Goal: Task Accomplishment & Management: Complete application form

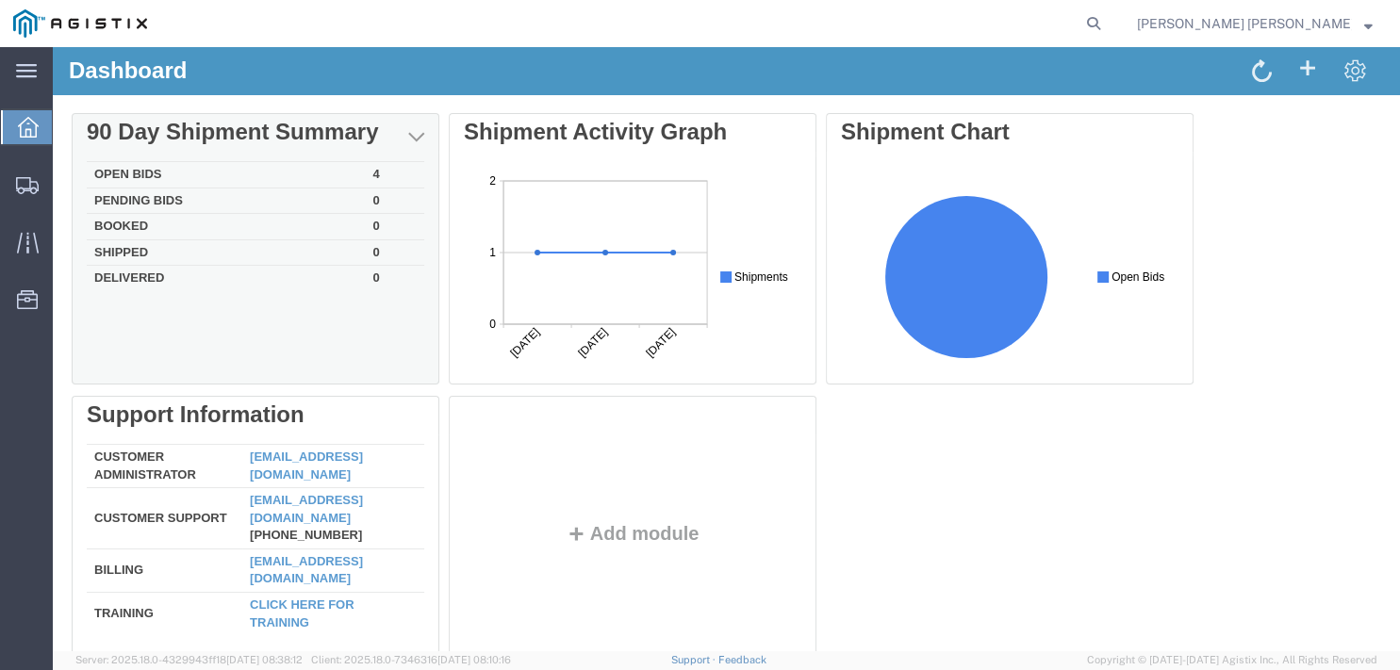
click at [364, 172] on td "Open Bids" at bounding box center [226, 175] width 279 height 26
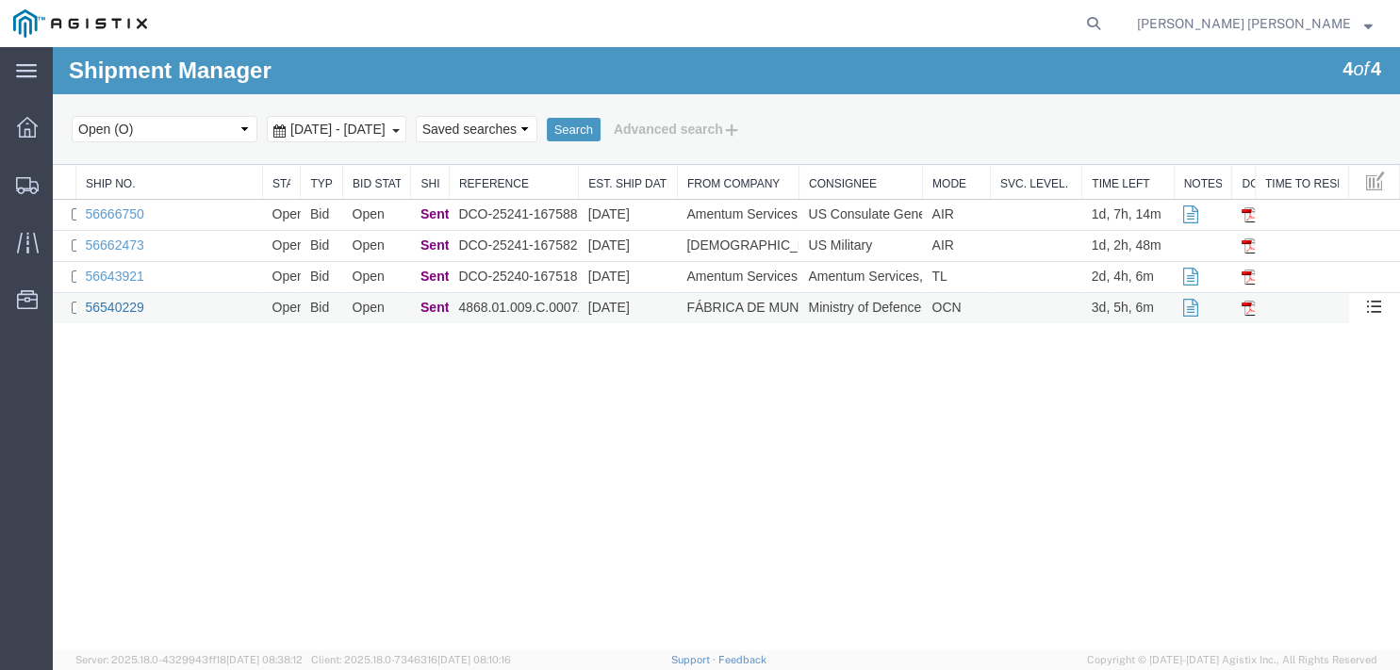
click at [123, 304] on link "56540229" at bounding box center [115, 307] width 58 height 15
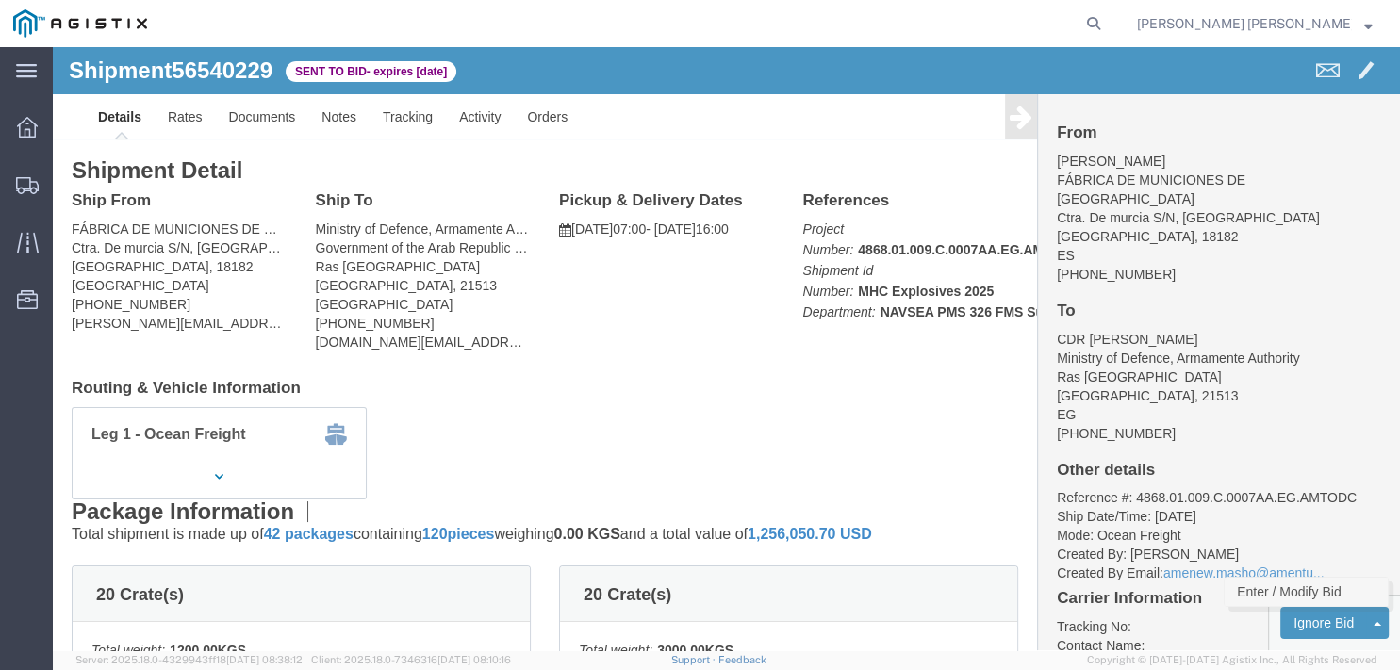
click link "Enter / Modify Bid"
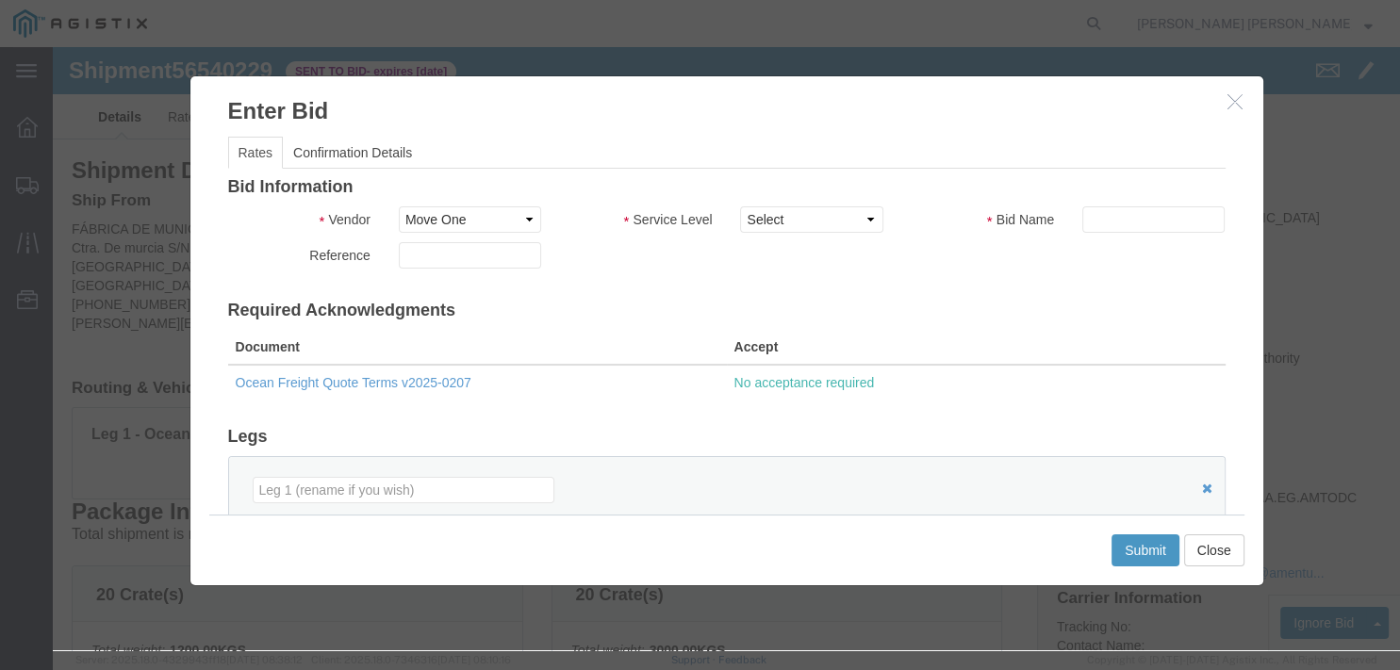
click label "Service Level"
click select "Select AIR Freight International Air Ocean Freight Priority 1 Priority 2 Priori…"
click label "Bid Name"
click select "Select AIR Freight International Air Ocean Freight Priority 1 Priority 2 Priori…"
select select "34764"
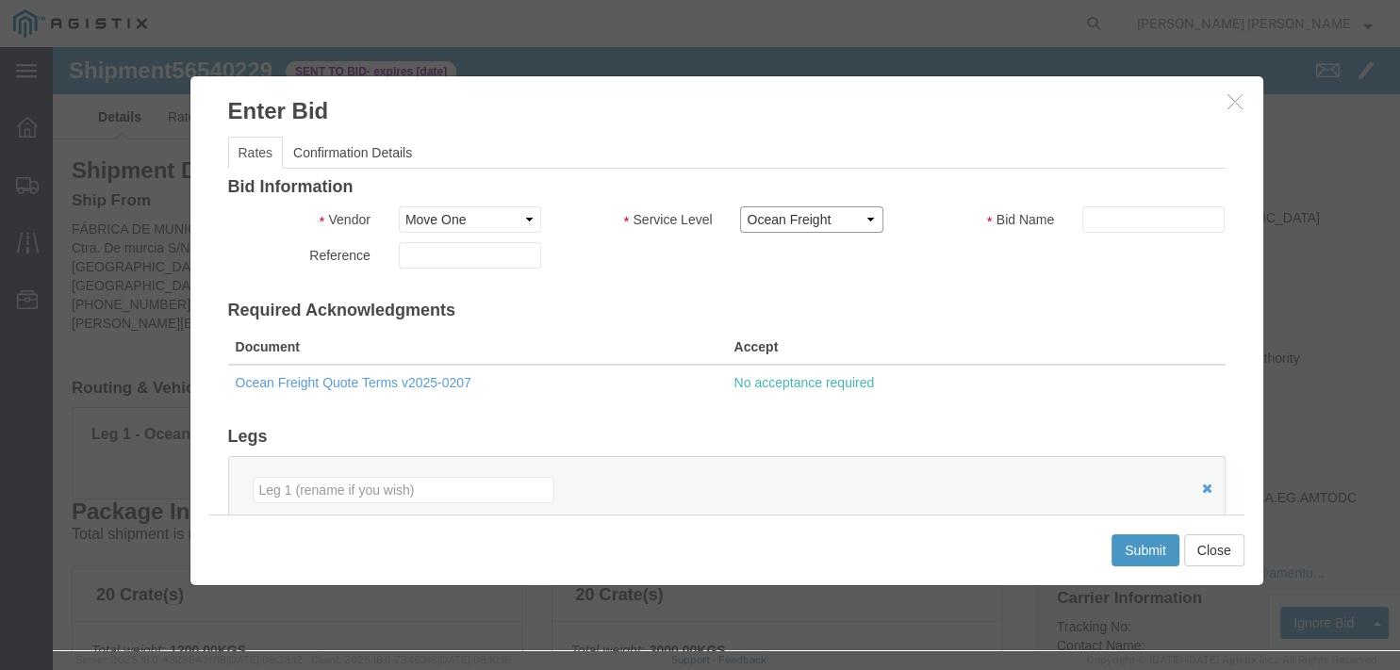
click option "Ocean Freight"
click button "Close"
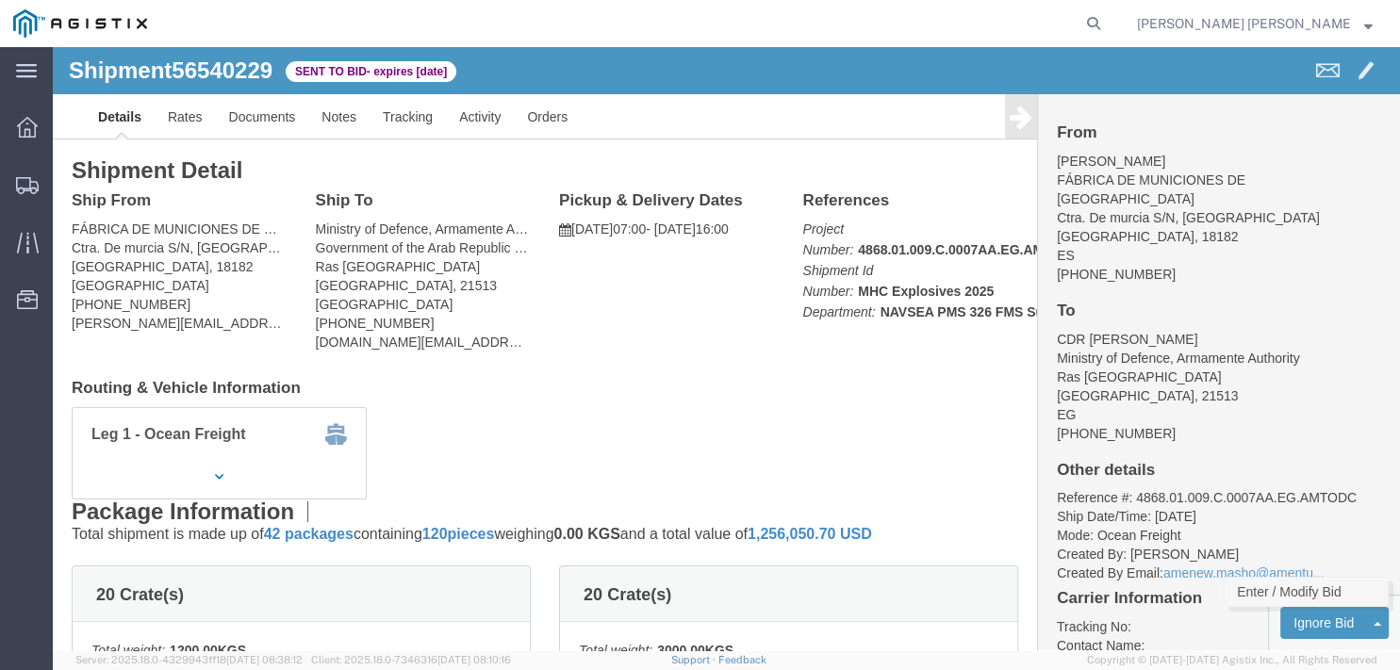
click link "Enter / Modify Bid"
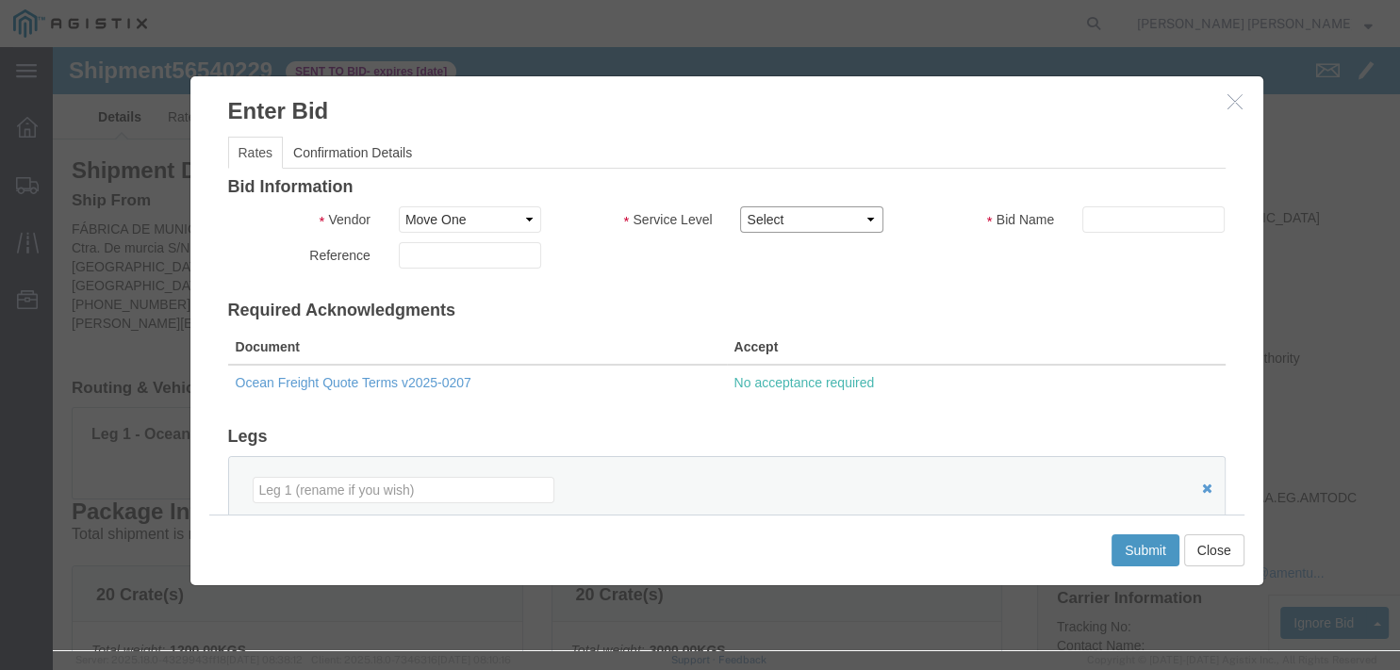
click select "Select AIR Freight International Air Ocean Freight Priority 1 Priority 2 Priori…"
select select "34764"
click option "Ocean Freight"
click input "text"
type input "56540229"
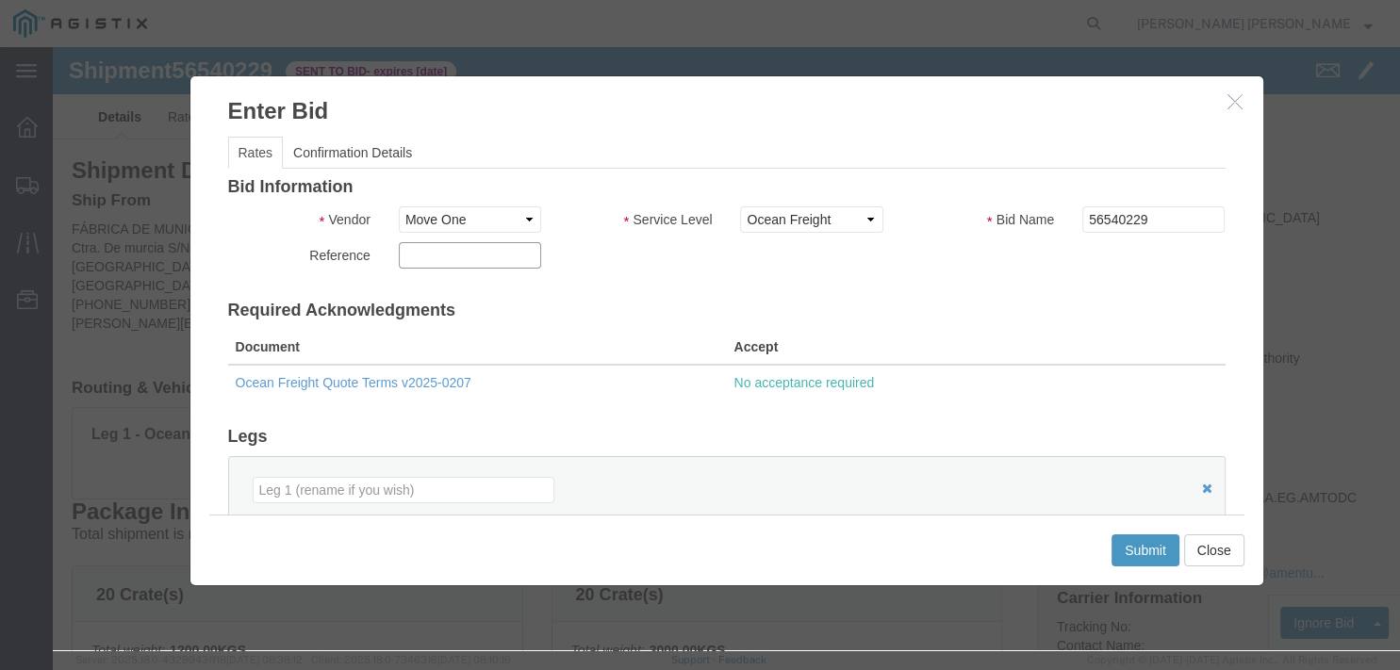
click input "text"
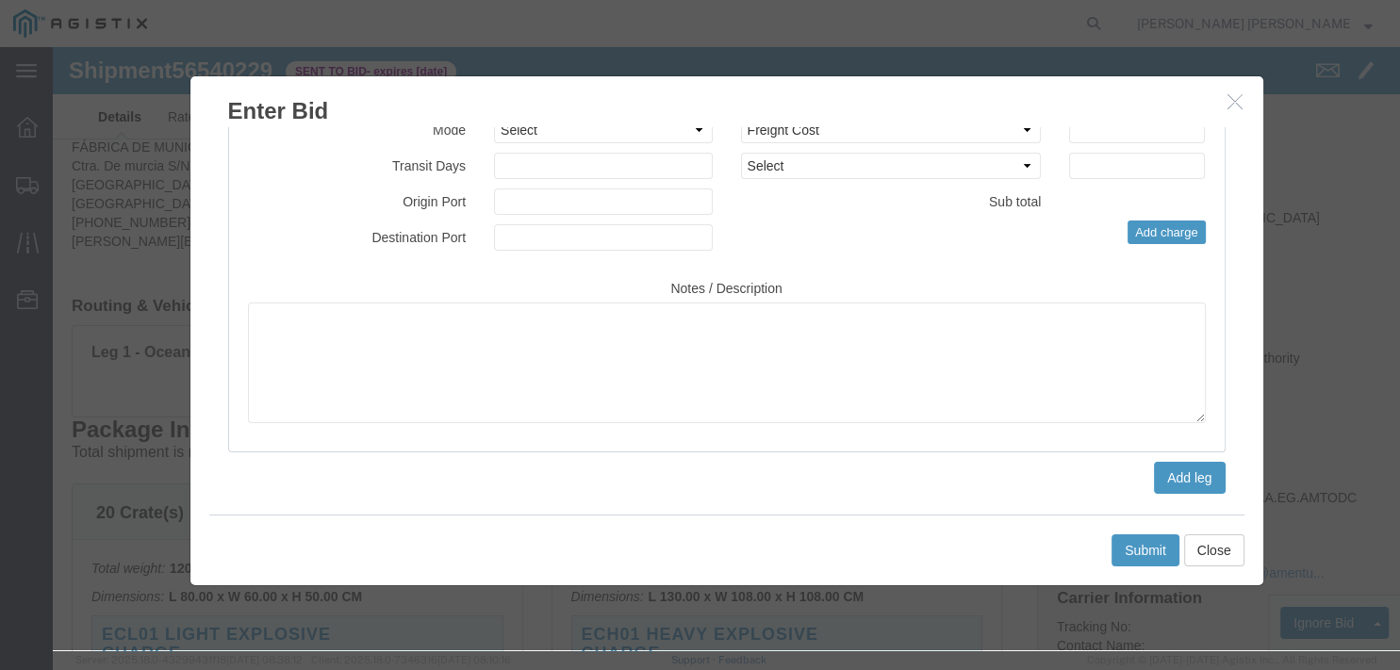
scroll to position [199, 0]
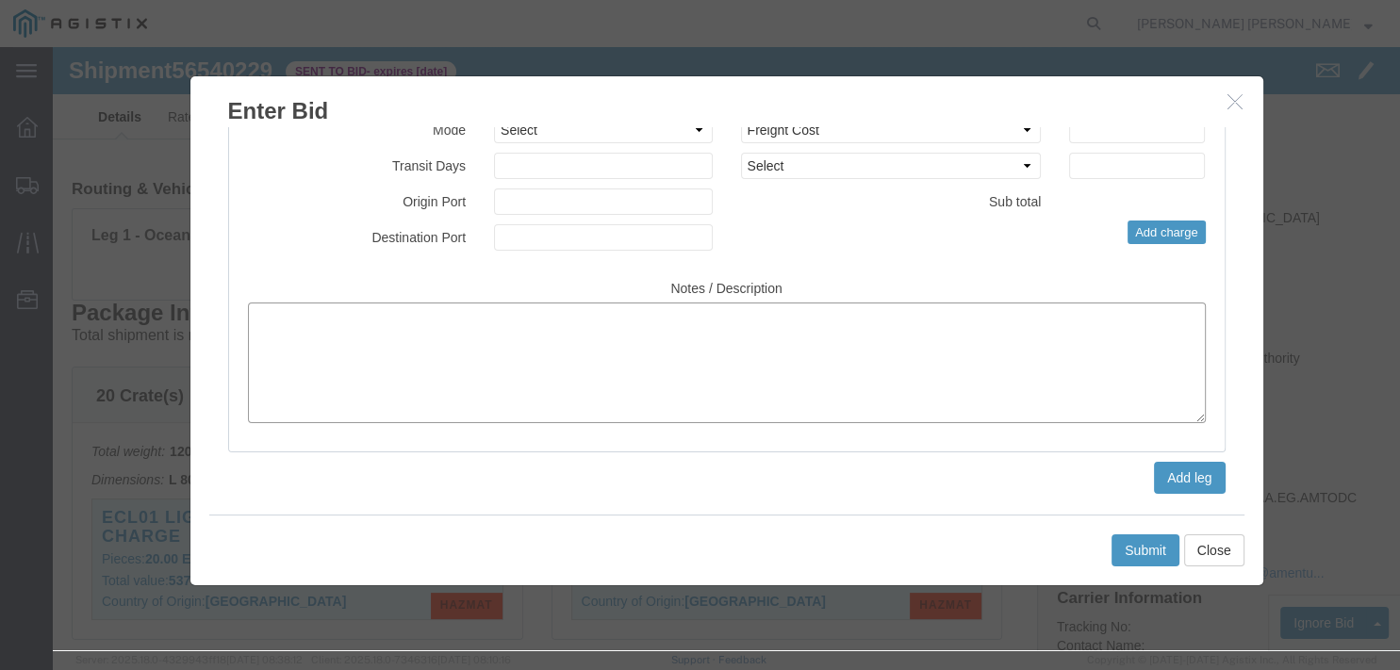
click textarea
type textarea "U"
paste textarea "MOD no scope of work for us as they do everything by themselves"
drag, startPoint x: 261, startPoint y: 286, endPoint x: 415, endPoint y: 289, distance: 153.7
click textarea "IMPORTANT: MOD no scope of work for us as they do everything by themselves"
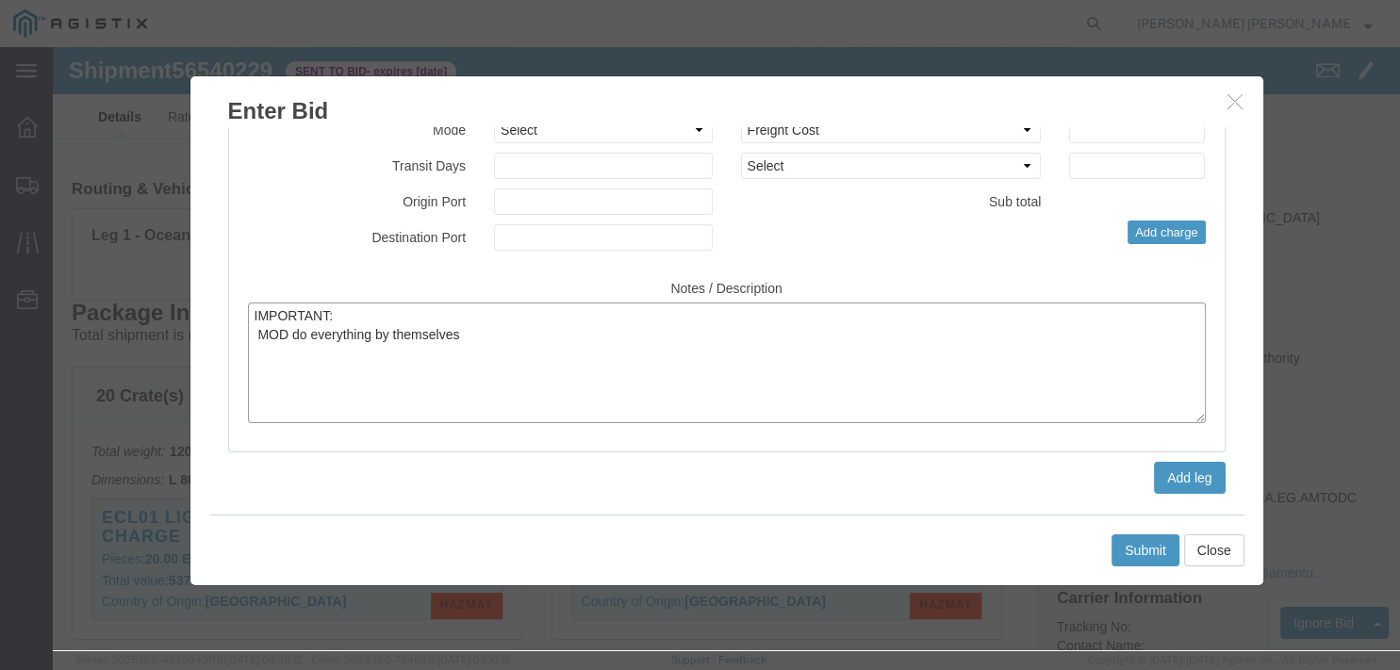
click textarea "IMPORTANT: MOD do everything by themselves"
paste textarea "Lore ip: DOLORSI 65200, AM CON: Adipiscin, Elits DOE: Temporinci, Utlab Etdolor…"
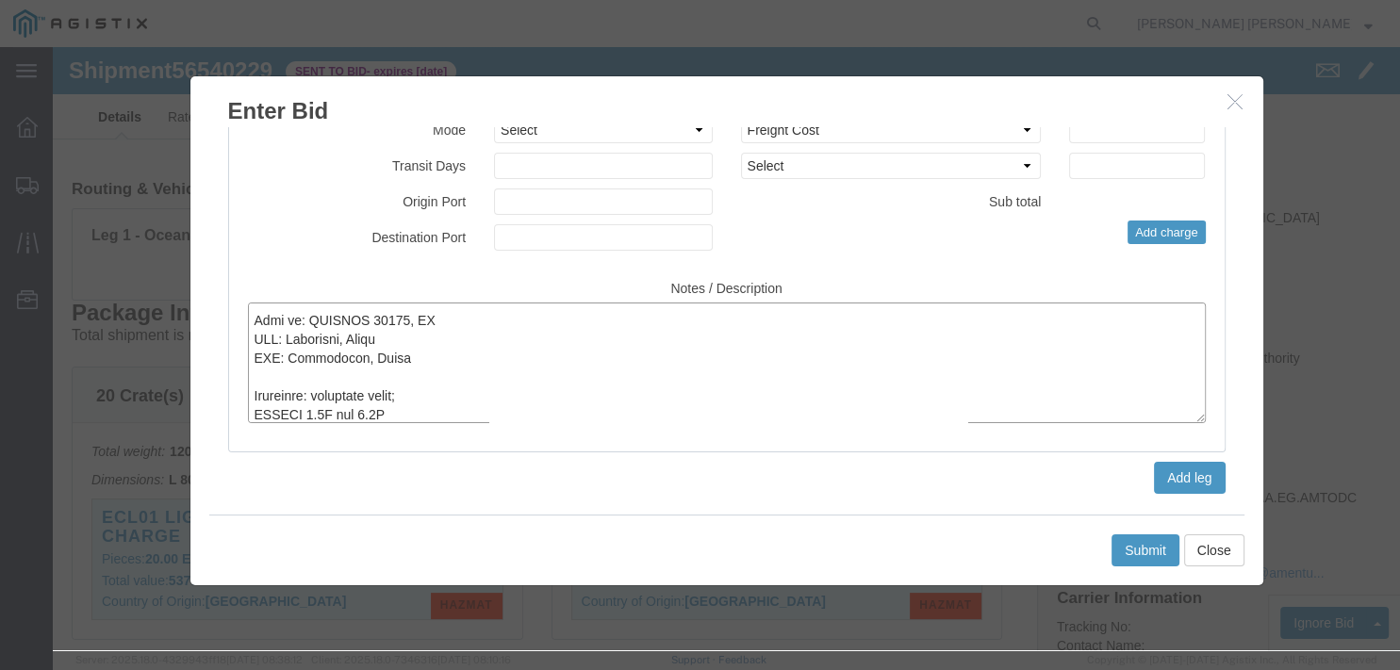
scroll to position [18, 0]
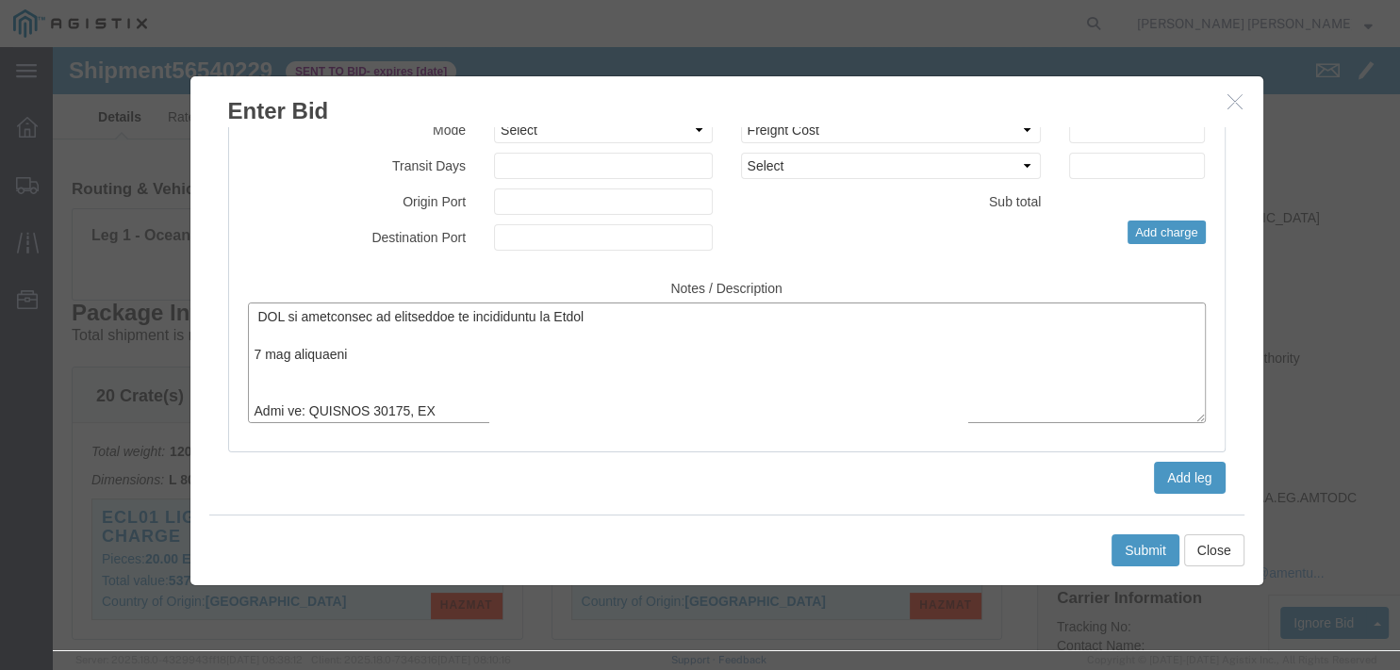
click textarea
drag, startPoint x: 290, startPoint y: 305, endPoint x: 243, endPoint y: 317, distance: 48.5
click textarea
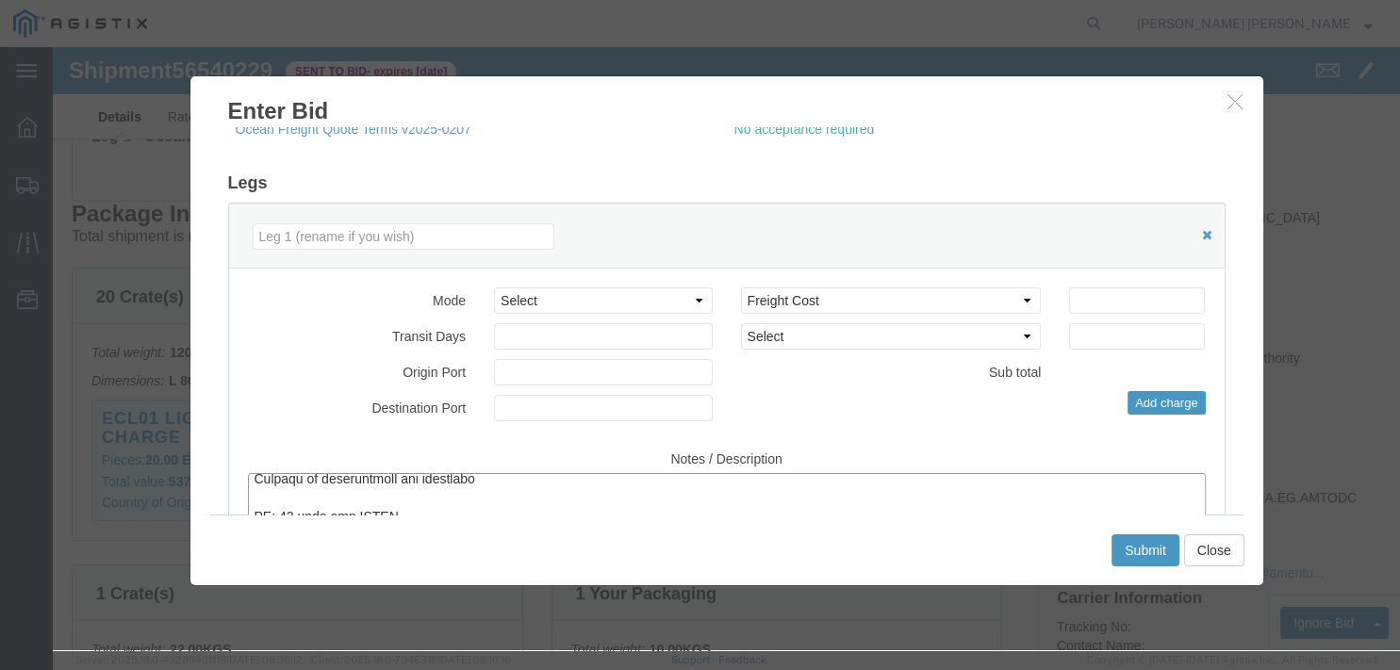
scroll to position [243, 0]
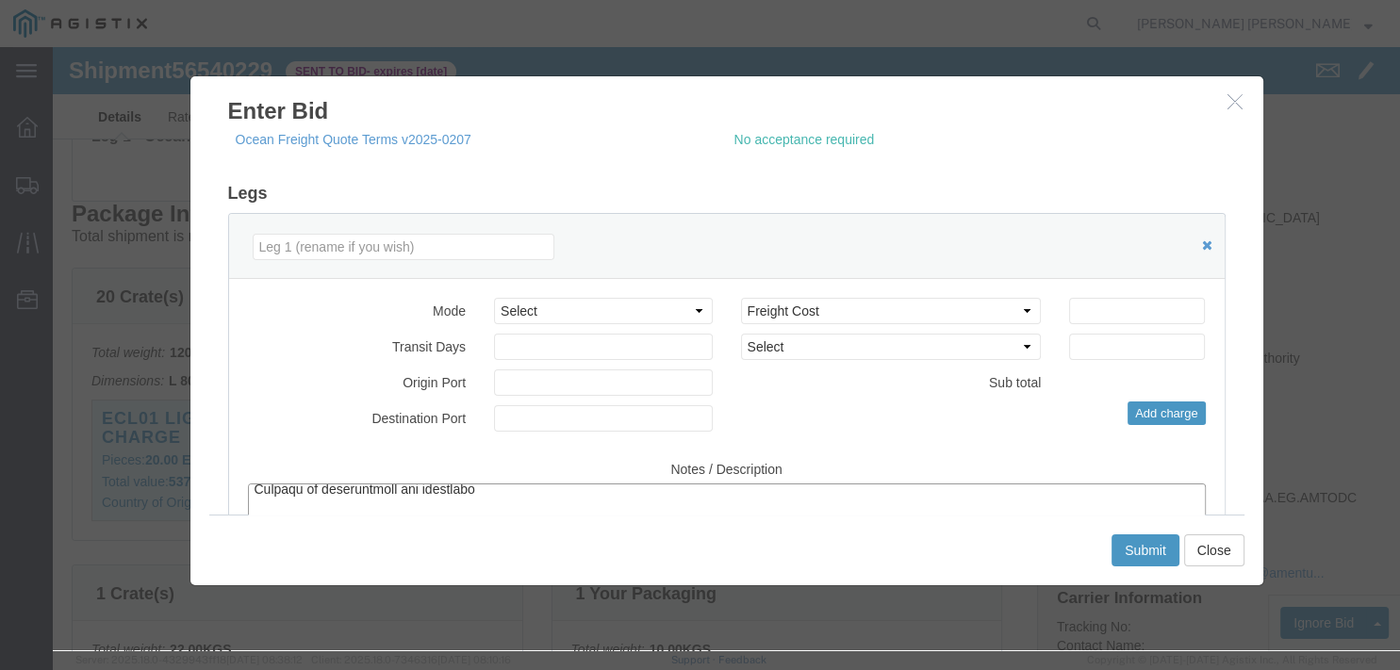
type textarea "LOREMIPSU: DOL si ametconsec ad elitseddoe te incididuntu la Etdol 7 mag aliqua…"
click input "text"
type input "Algasiras"
click input "text"
type input "[GEOGRAPHIC_DATA]"
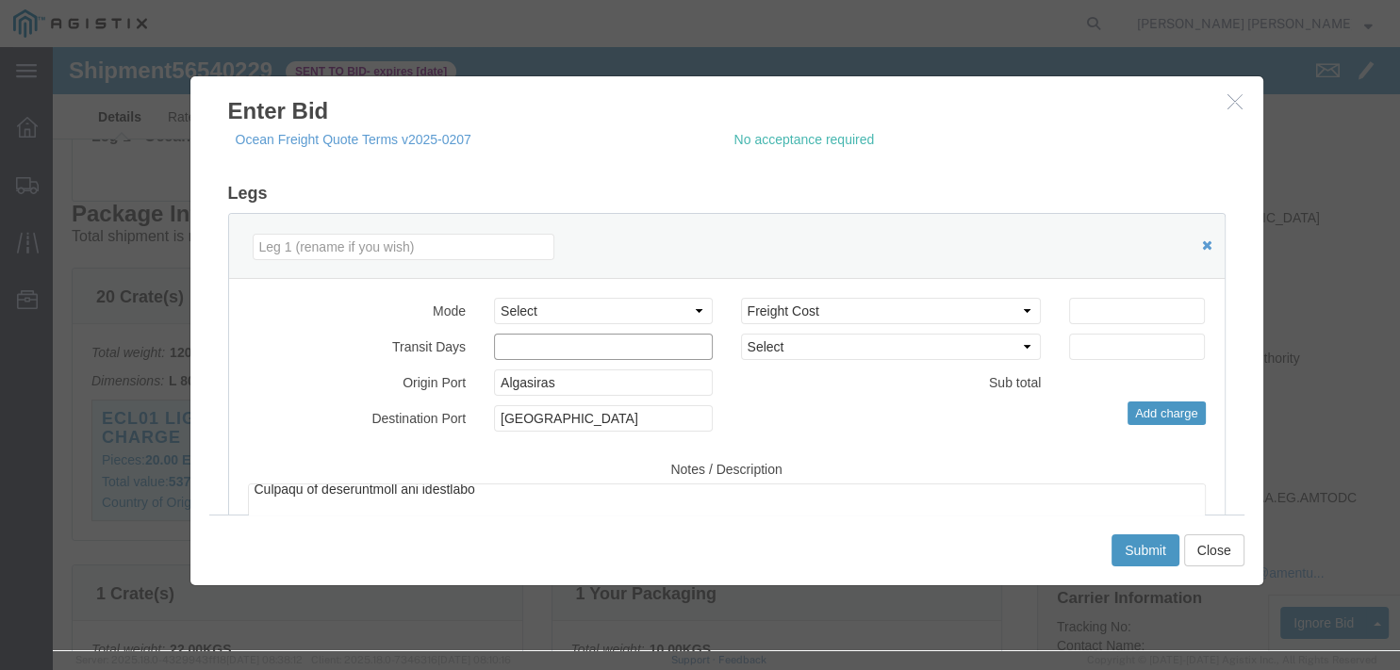
click input "number"
type input "14"
click select "Select Air Less than Truckload Multi-Leg Ocean Freight Rail Small Parcel Truckl…"
select select "OCN"
click option "Ocean Freight"
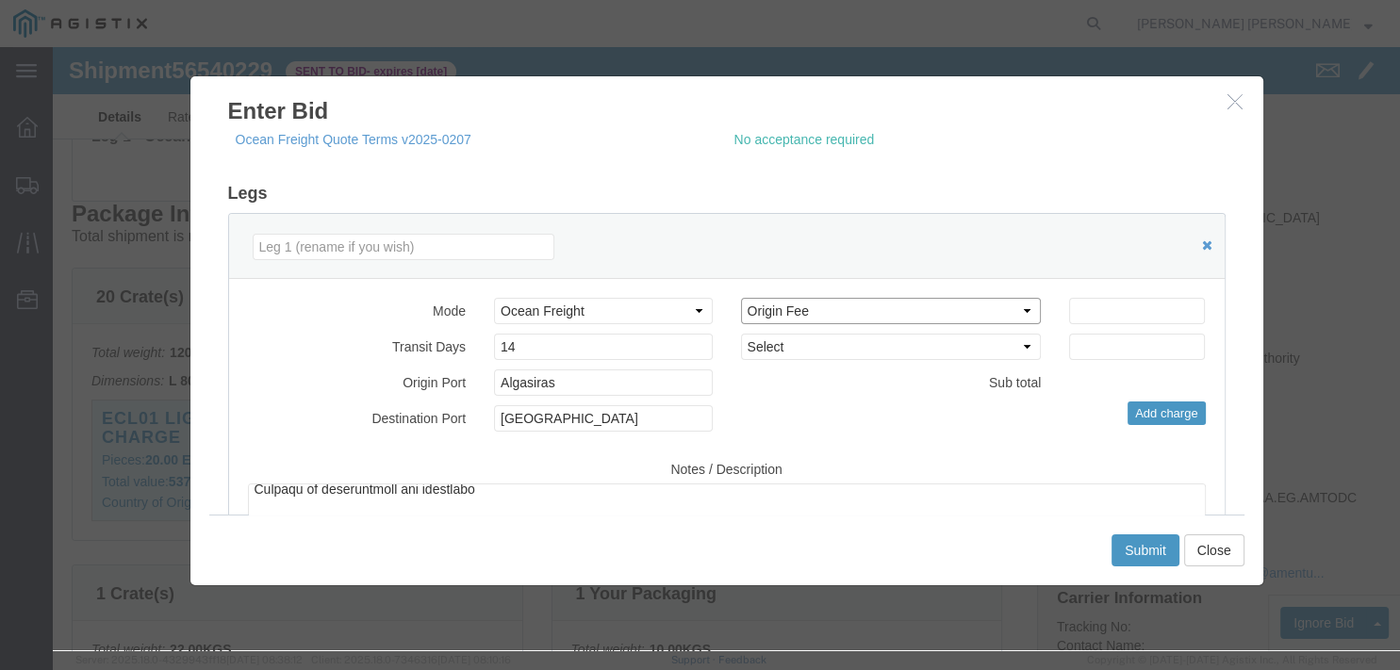
click option "Origin Fee"
click option "Origin Freight Forwarder Handling"
select select "ORIGIN_HANDLING"
click option "Origin Handling"
click option "Certificate of Origin"
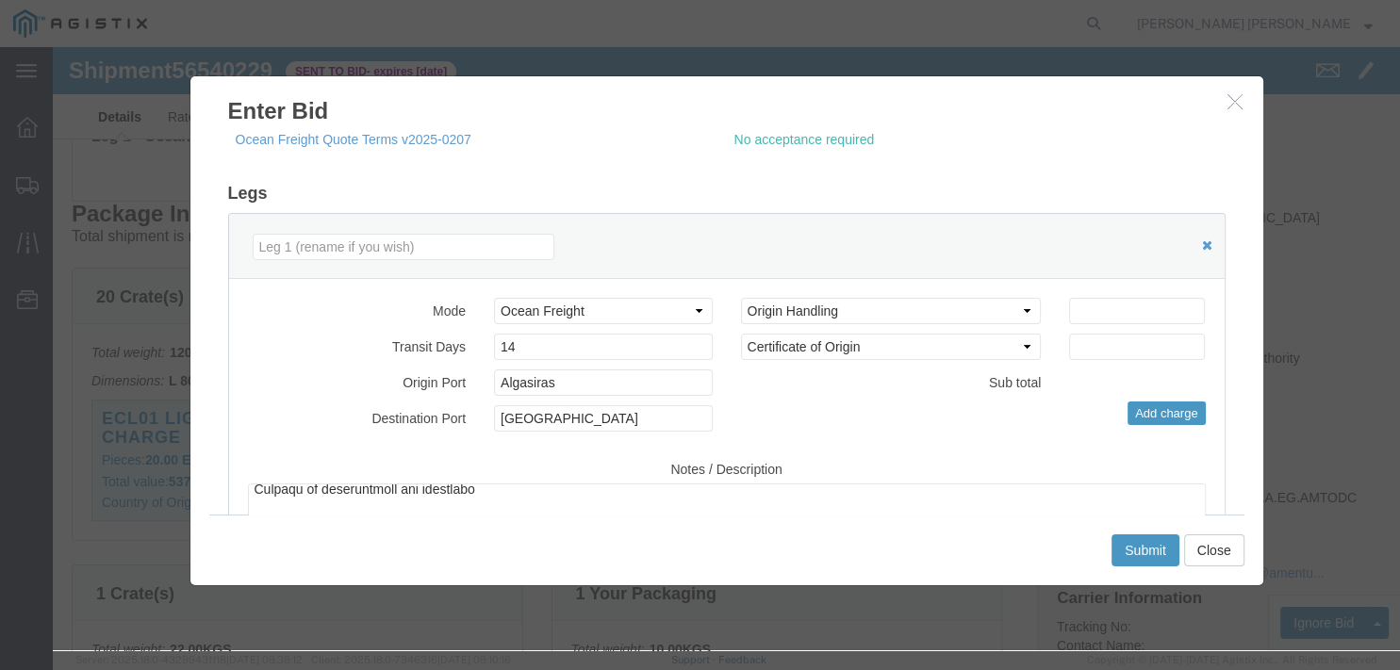
click div "Mode Select Air Less than Truckload Multi-Leg Ocean Freight Rail Small Parcel T…"
select select "OCEAN_CHARGE"
click option "Ocean Charge"
click input "number"
type input "4100"
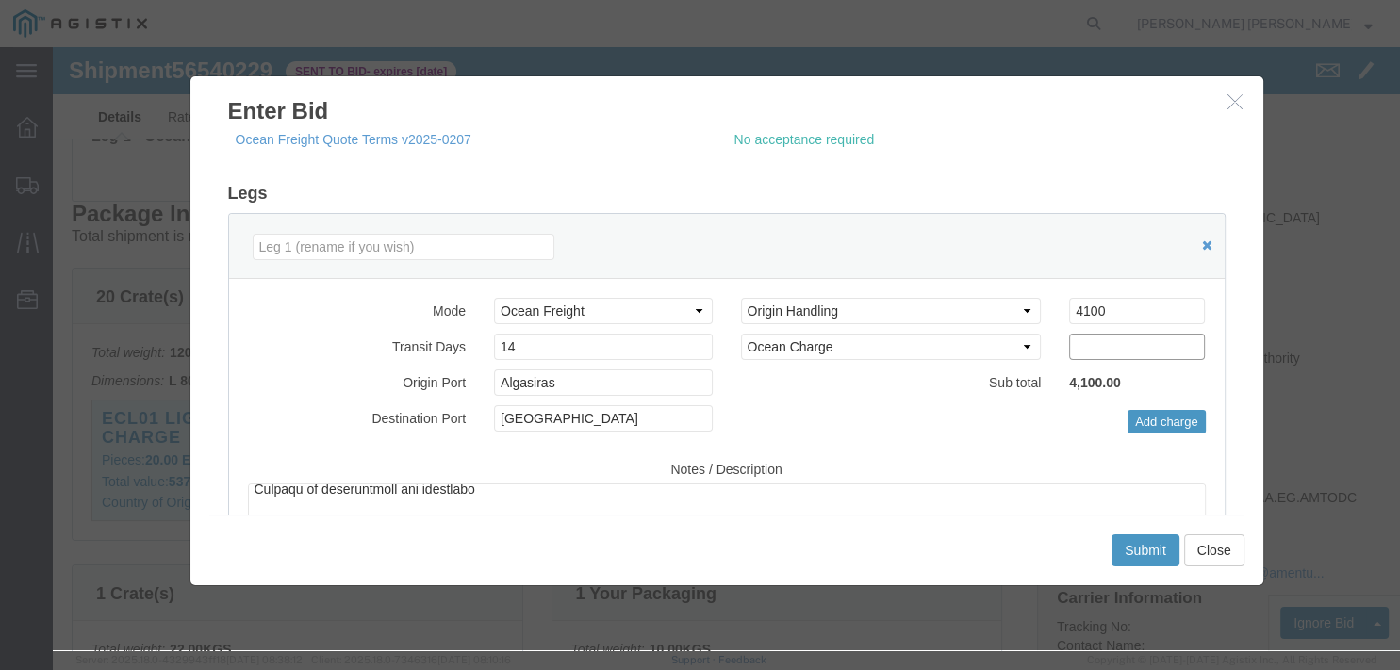
click input "number"
type input "2500"
drag, startPoint x: 1047, startPoint y: 259, endPoint x: 961, endPoint y: 259, distance: 85.8
click input "4100"
drag, startPoint x: 1053, startPoint y: 262, endPoint x: 1011, endPoint y: 260, distance: 42.5
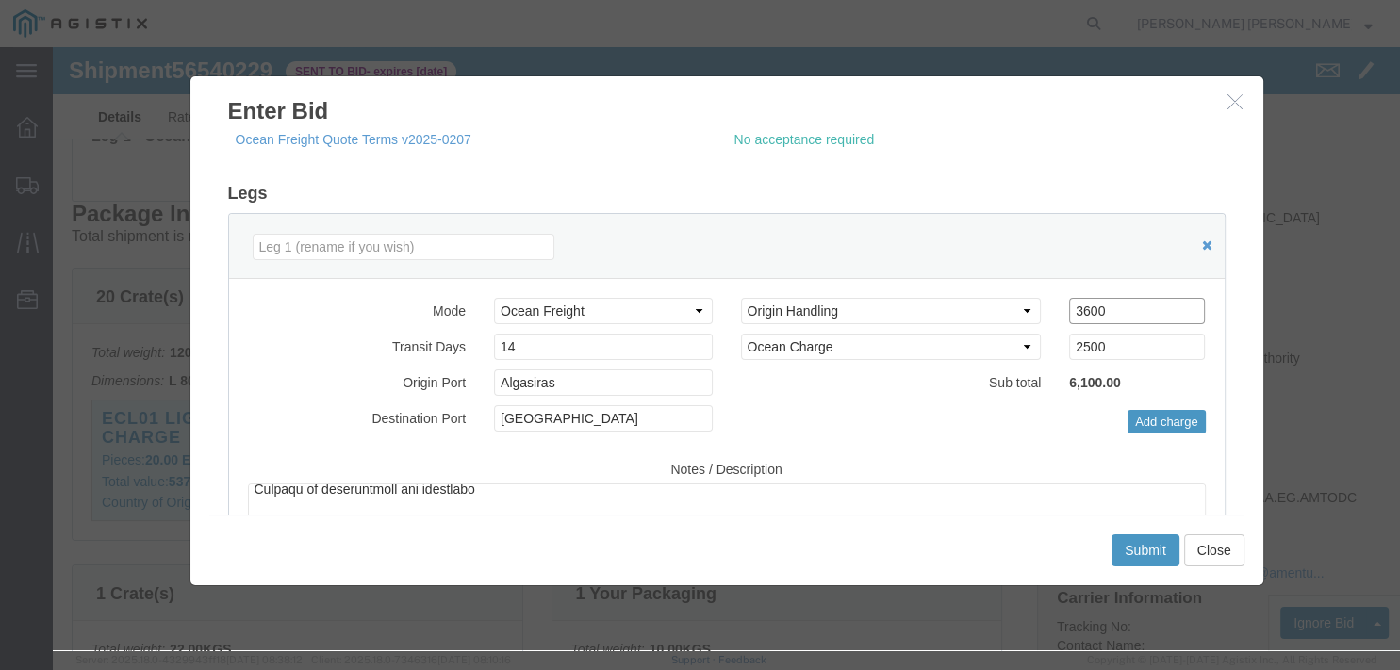
click input "3600"
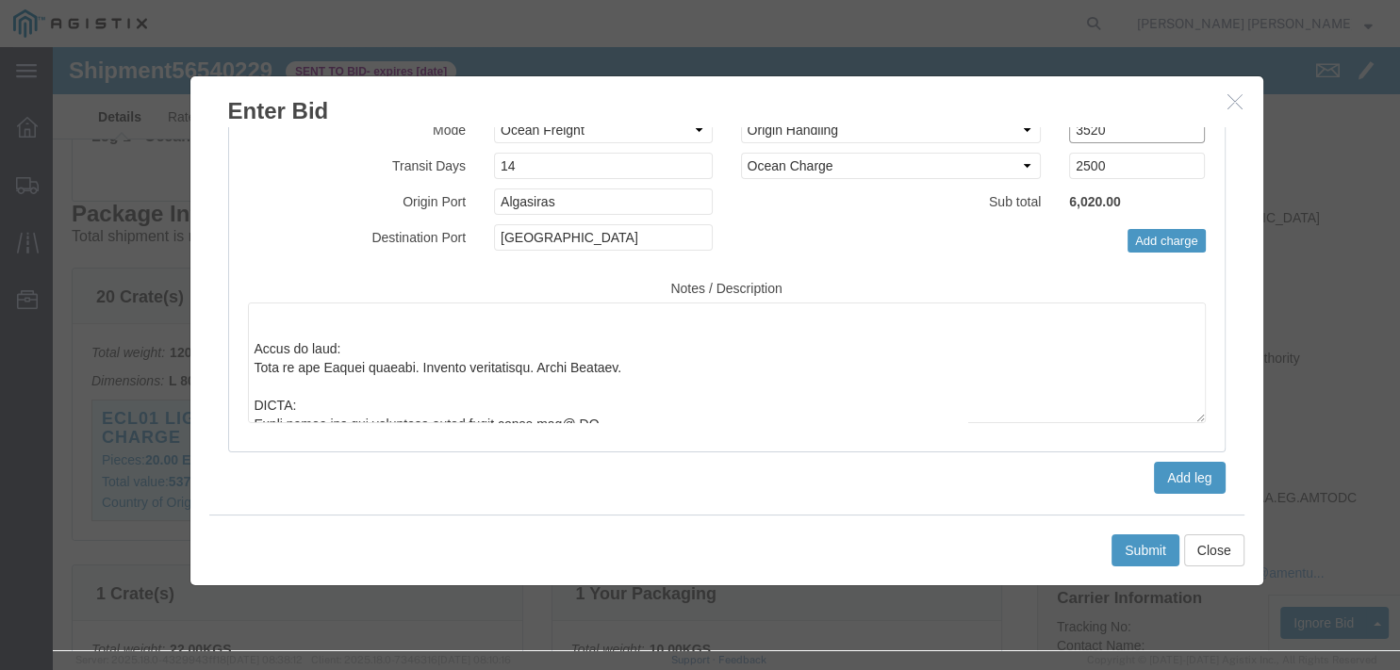
scroll to position [366, 0]
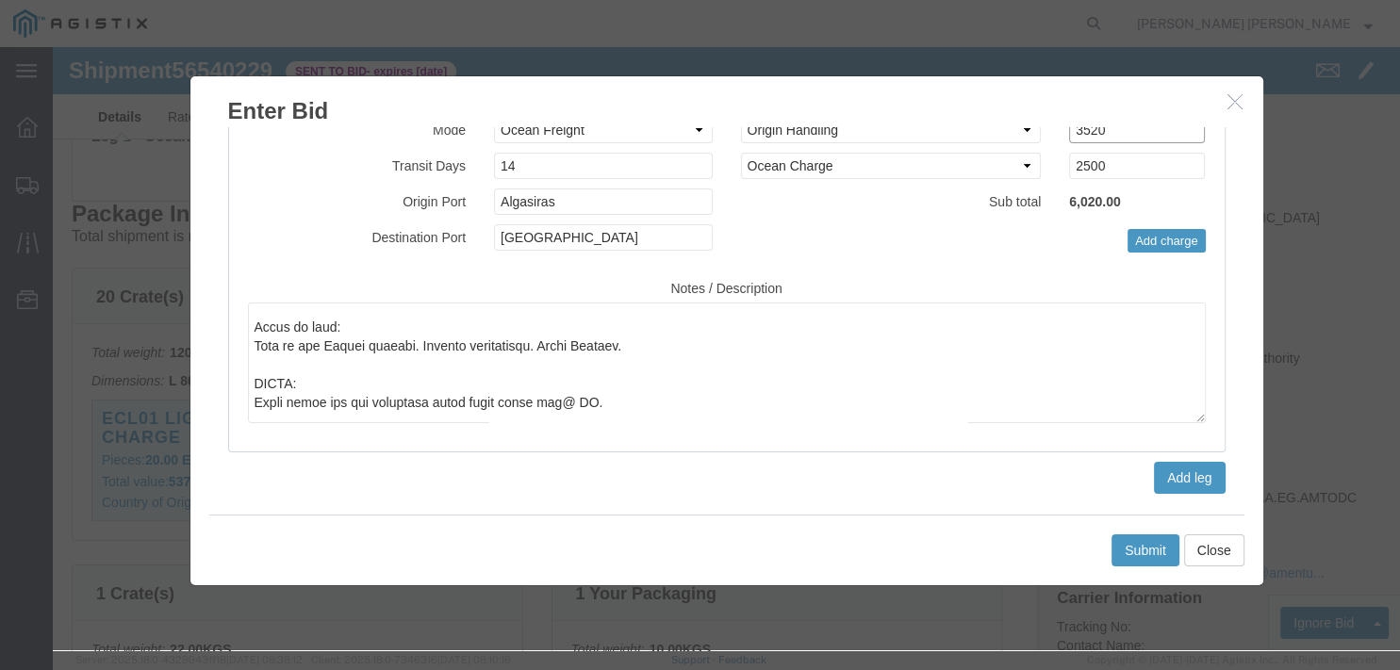
type input "3520"
click button "Submit"
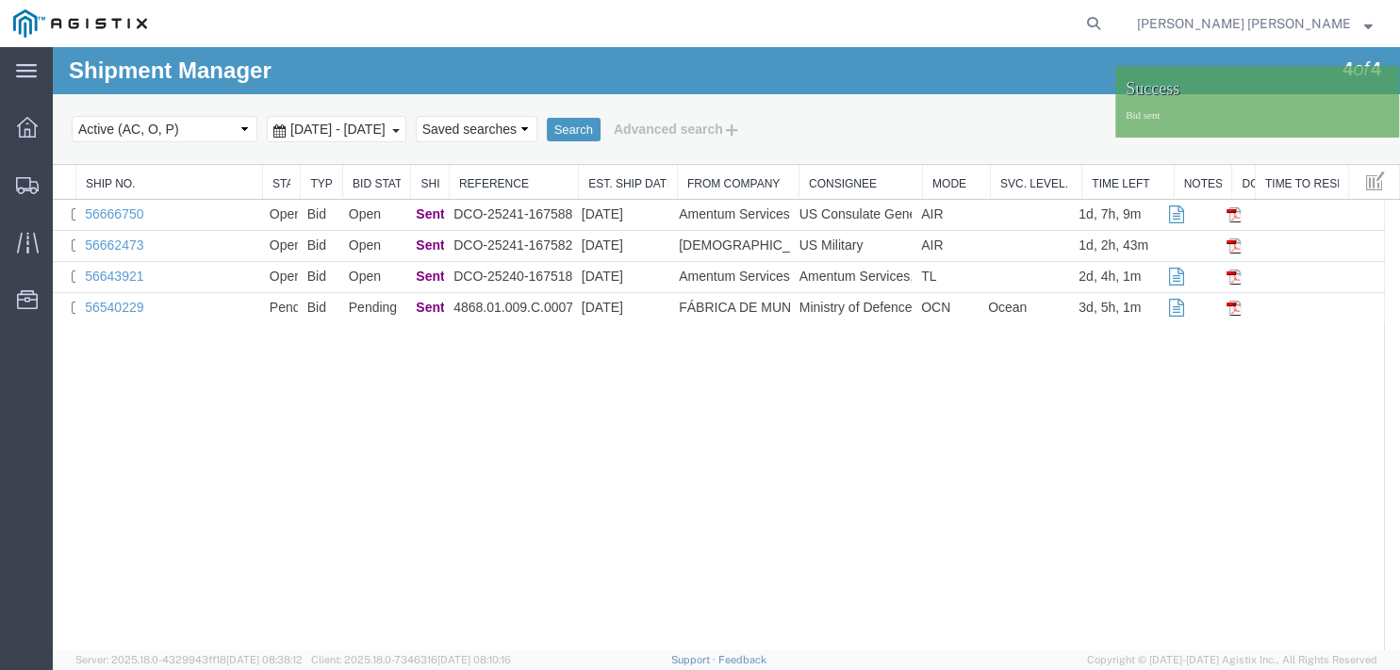
scroll to position [0, 0]
